Goal: Book appointment/travel/reservation

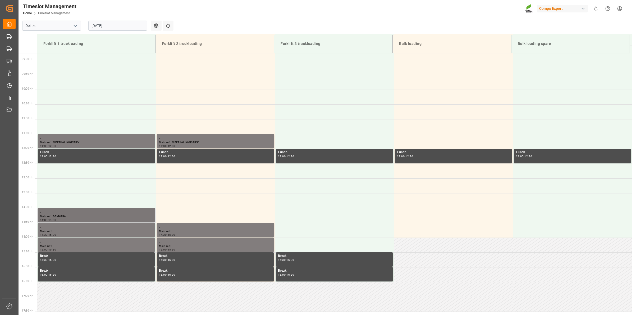
scroll to position [227, 0]
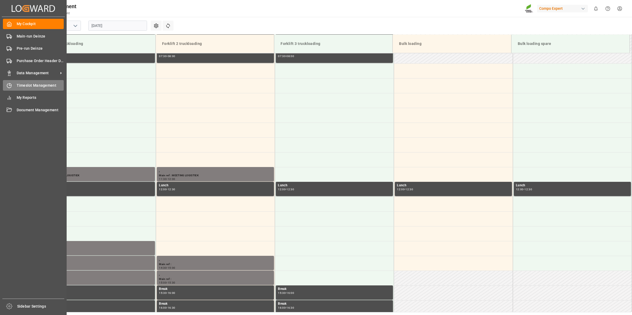
click at [17, 85] on span "Timeslot Management" at bounding box center [40, 86] width 47 height 6
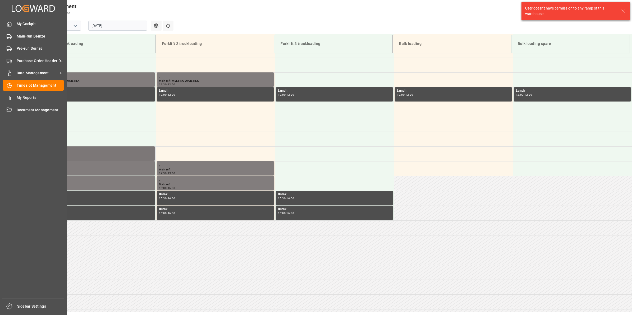
scroll to position [322, 0]
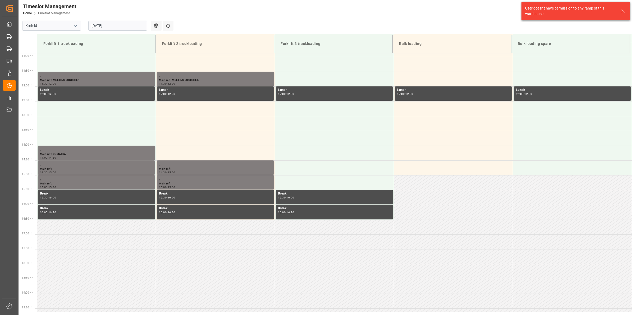
click at [73, 27] on icon "open menu" at bounding box center [75, 26] width 6 height 6
click at [68, 37] on div "Deinze" at bounding box center [51, 37] width 58 height 12
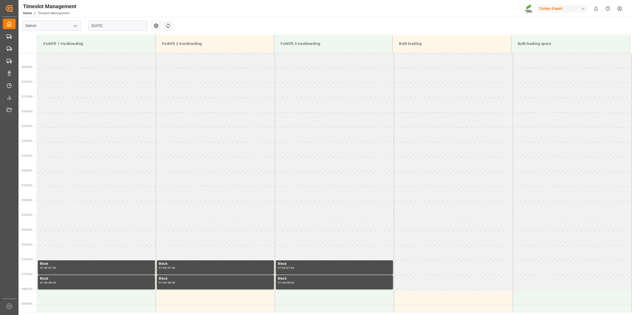
click at [114, 23] on input "[DATE]" at bounding box center [117, 26] width 59 height 10
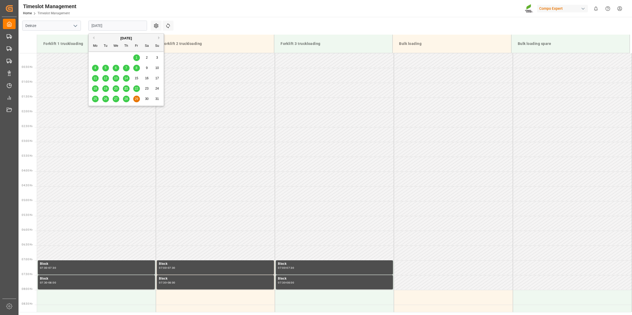
click at [139, 90] on div "22" at bounding box center [136, 89] width 7 height 6
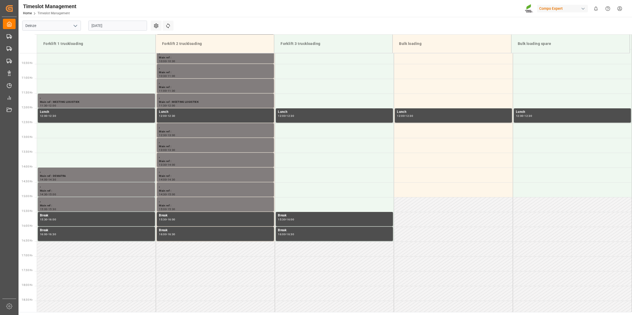
scroll to position [223, 0]
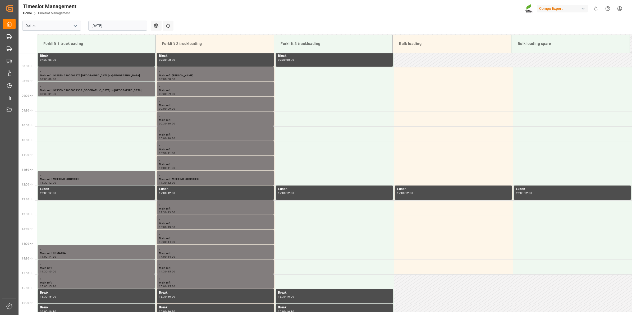
click at [111, 28] on input "[DATE]" at bounding box center [117, 26] width 59 height 10
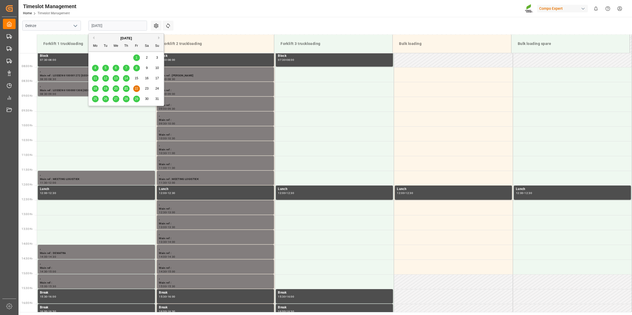
click at [128, 91] on div "21" at bounding box center [126, 89] width 7 height 6
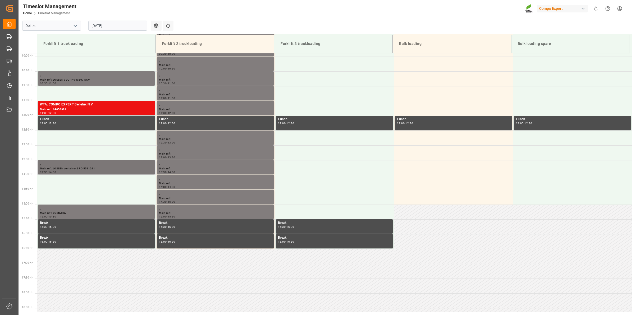
scroll to position [256, 0]
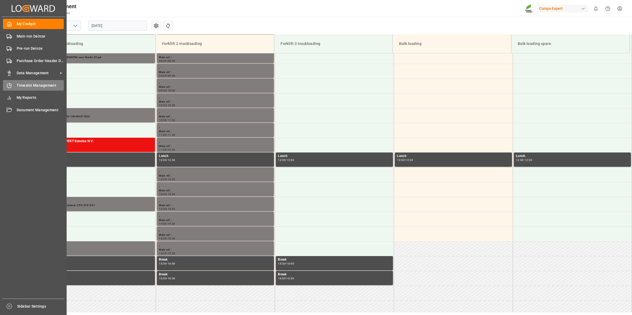
click at [28, 84] on span "Timeslot Management" at bounding box center [40, 86] width 47 height 6
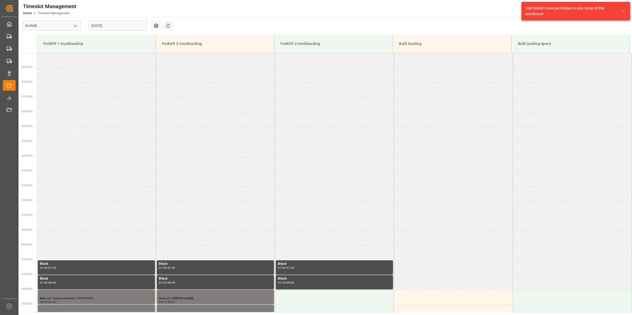
click at [75, 27] on icon "open menu" at bounding box center [75, 26] width 6 height 6
click at [55, 38] on div "Deinze" at bounding box center [51, 37] width 58 height 12
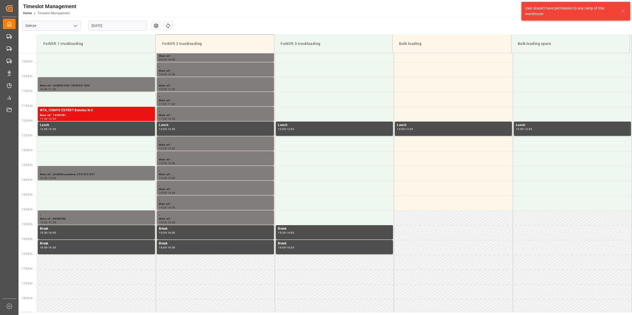
scroll to position [322, 0]
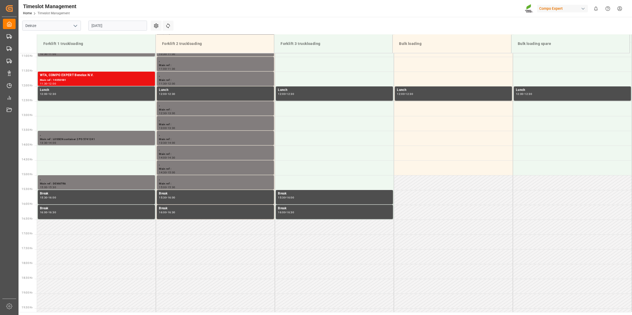
click at [114, 22] on input "[DATE]" at bounding box center [117, 26] width 59 height 10
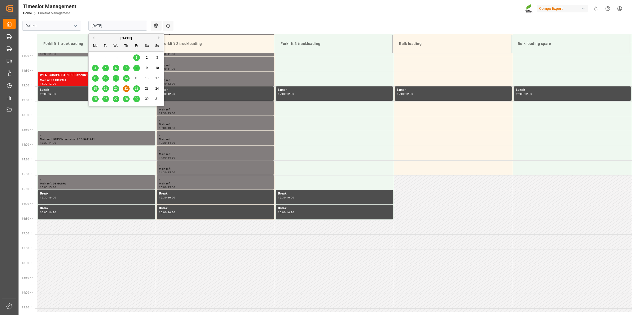
click at [136, 89] on span "22" at bounding box center [136, 89] width 3 height 4
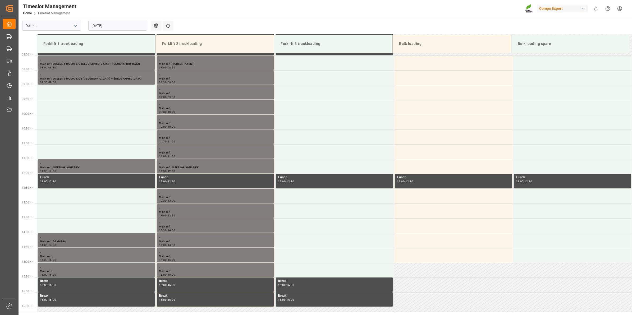
scroll to position [223, 0]
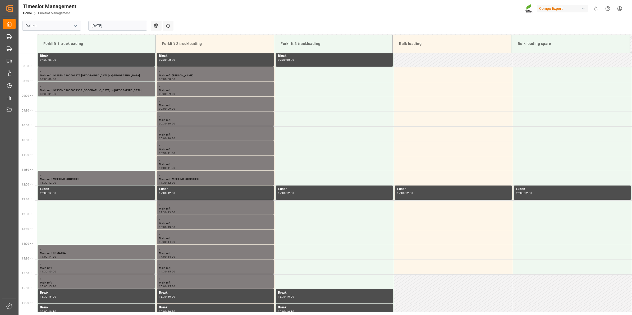
click at [119, 24] on input "[DATE]" at bounding box center [117, 26] width 59 height 10
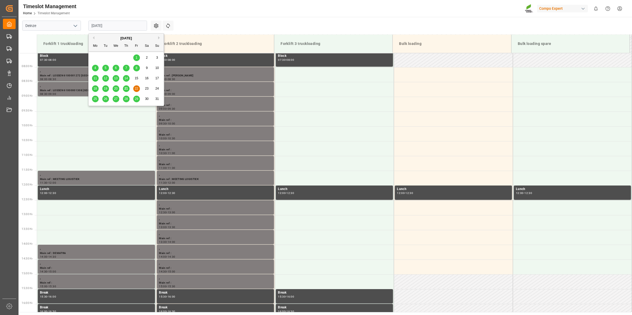
click at [126, 89] on span "21" at bounding box center [125, 89] width 3 height 4
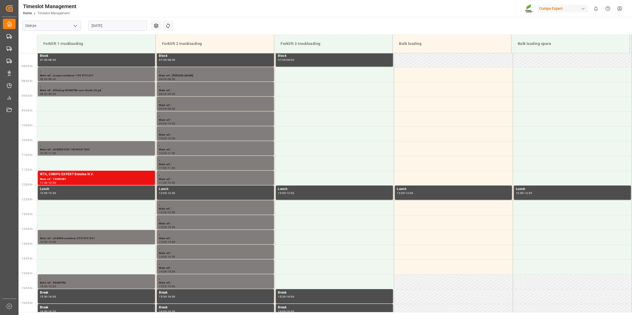
click at [117, 24] on input "[DATE]" at bounding box center [117, 26] width 59 height 10
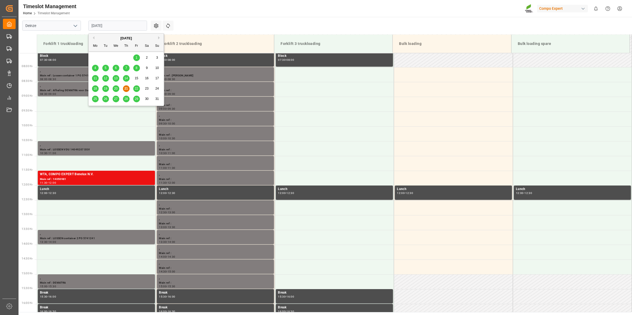
click at [220, 24] on main "Deinze [DATE] Settings Refresh Time Slots Forklift 1 truckloading Forklift 2 tr…" at bounding box center [325, 165] width 613 height 296
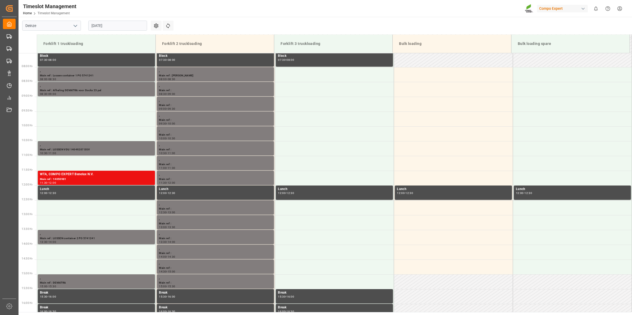
click at [120, 26] on input "[DATE]" at bounding box center [117, 26] width 59 height 10
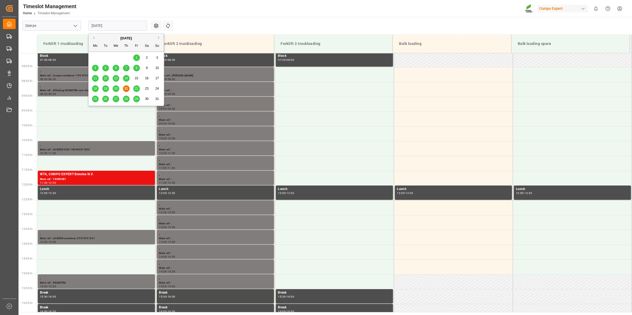
click at [94, 101] on div "25" at bounding box center [95, 99] width 7 height 6
